Goal: Navigation & Orientation: Find specific page/section

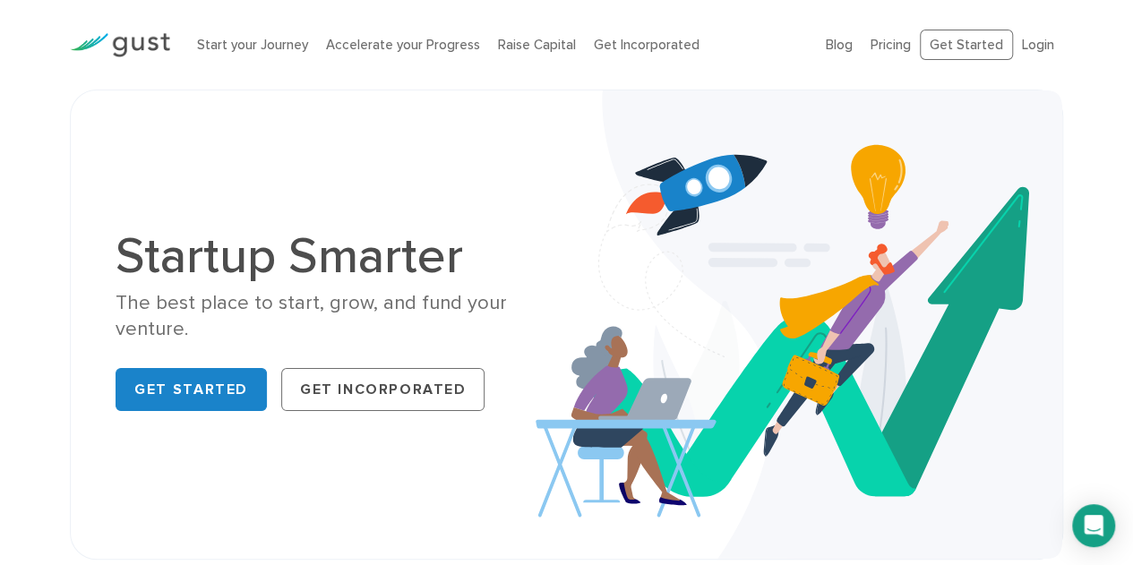
click at [846, 42] on link "Blog" at bounding box center [839, 45] width 27 height 16
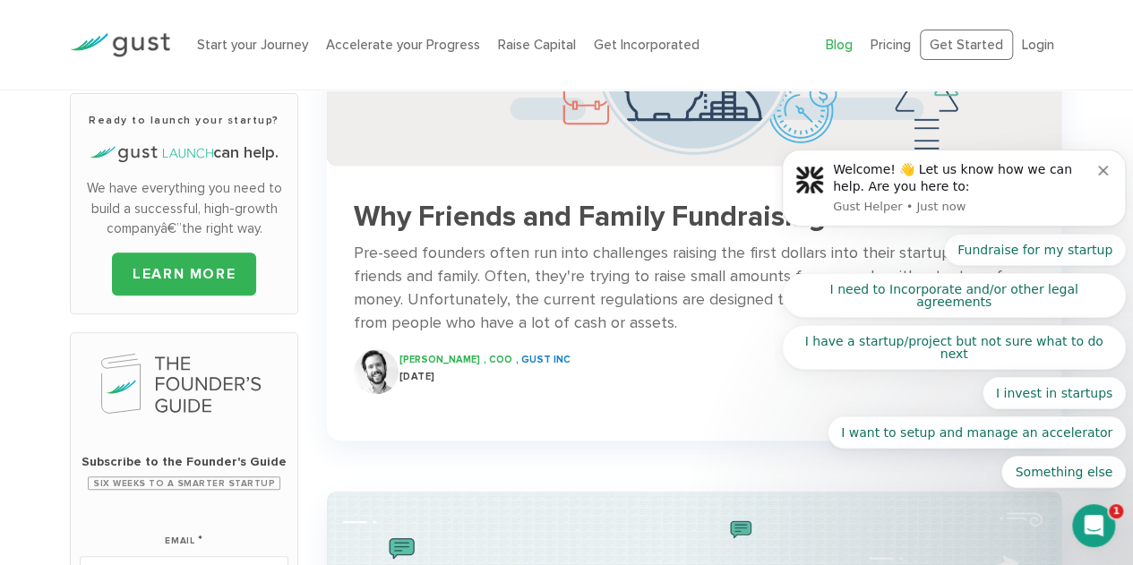
scroll to position [313, 0]
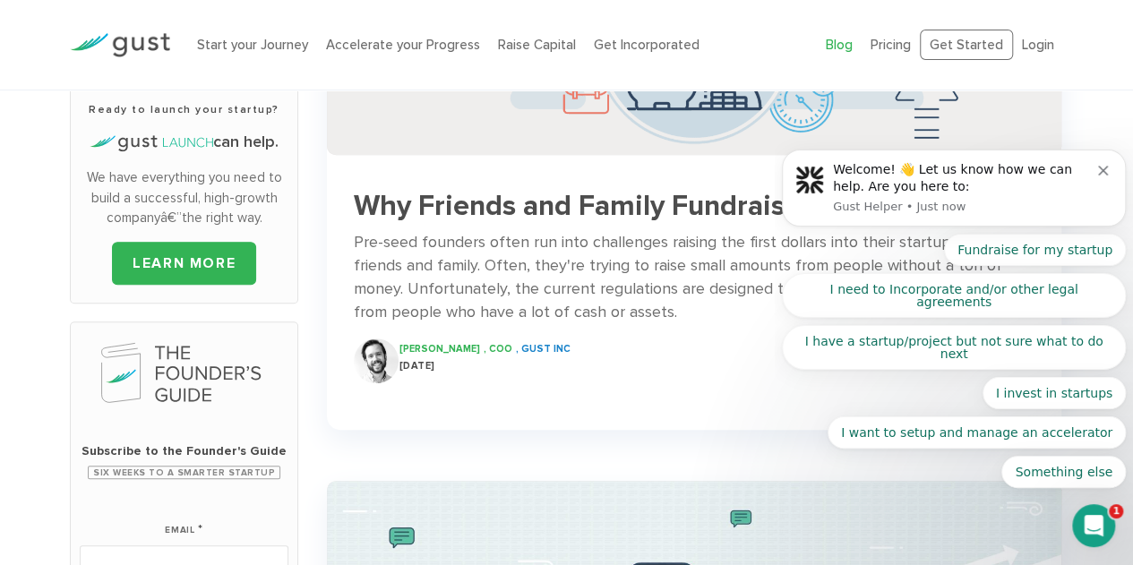
click at [1109, 176] on button "Dismiss notification" at bounding box center [1105, 168] width 14 height 14
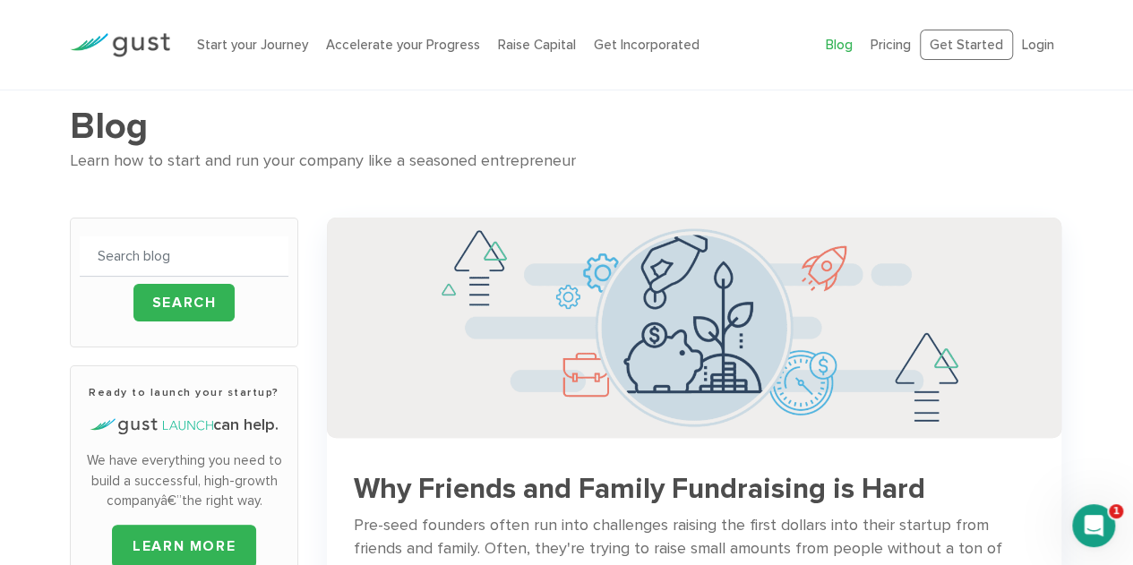
scroll to position [0, 0]
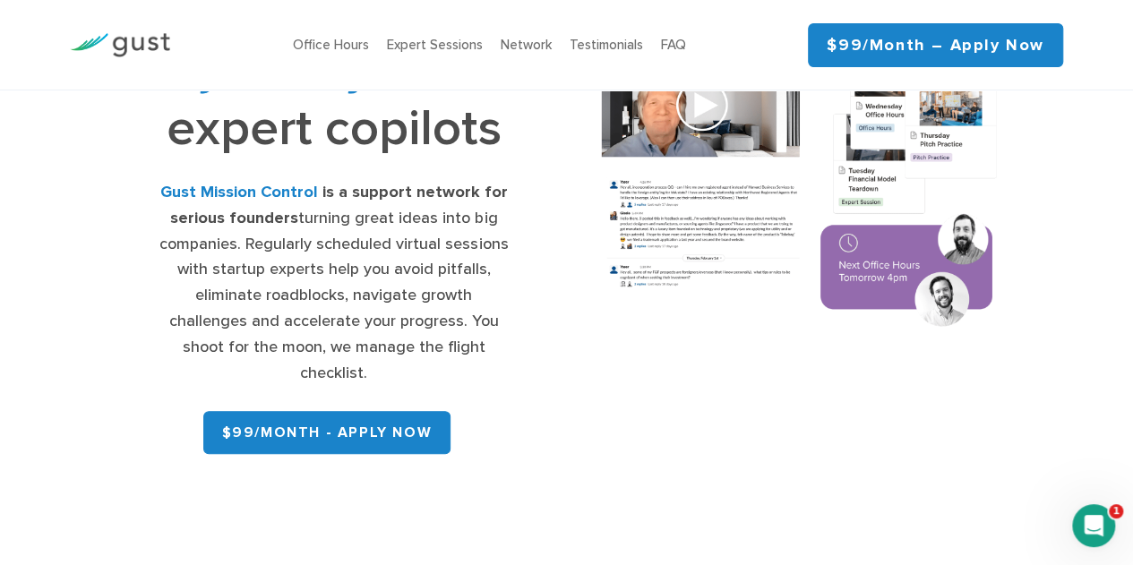
scroll to position [167, 0]
